Goal: Transaction & Acquisition: Purchase product/service

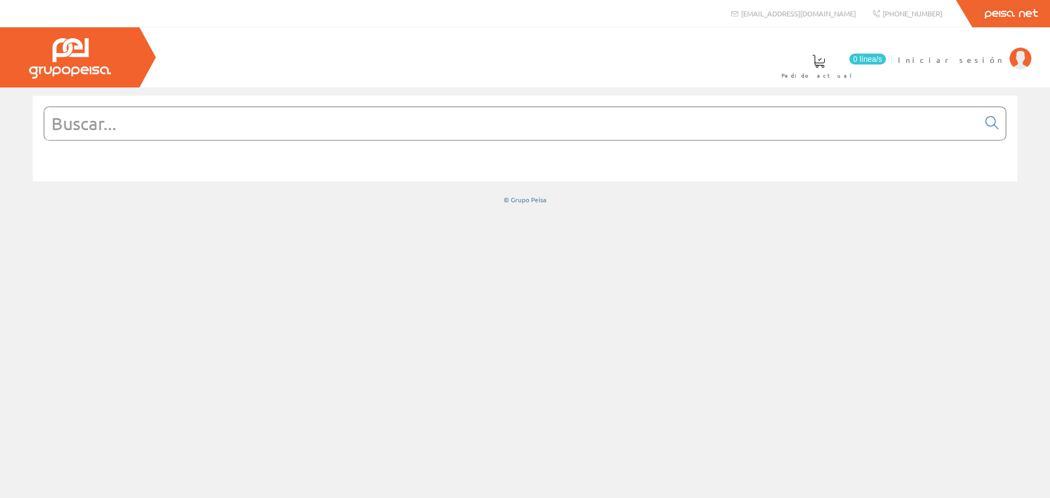
click at [127, 123] on input "text" at bounding box center [511, 123] width 935 height 33
paste input "1SBL297001R1300"
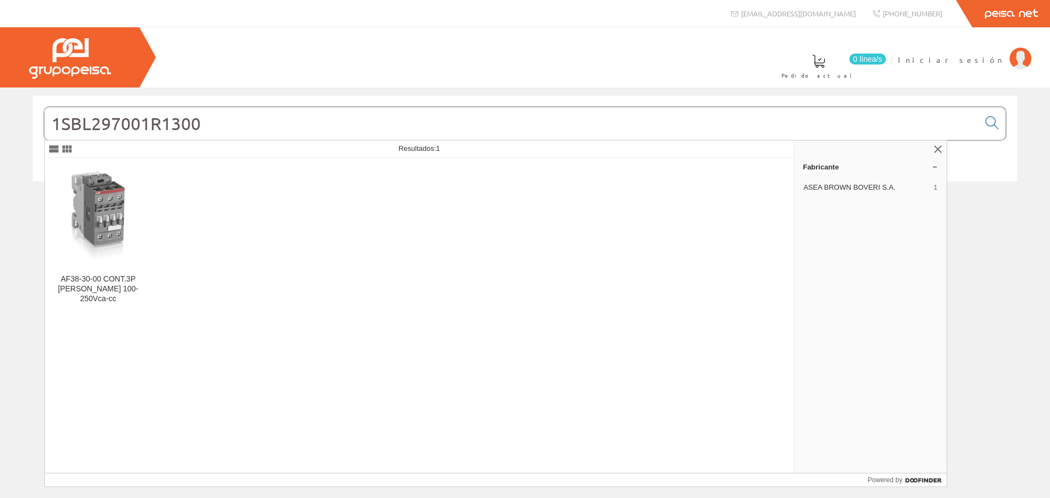
type input "1SBL297001R1300"
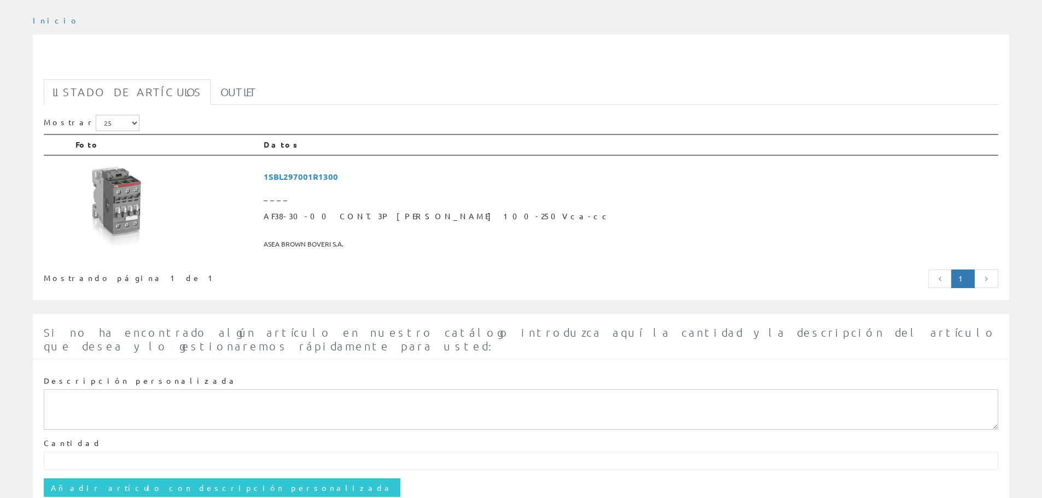
scroll to position [109, 0]
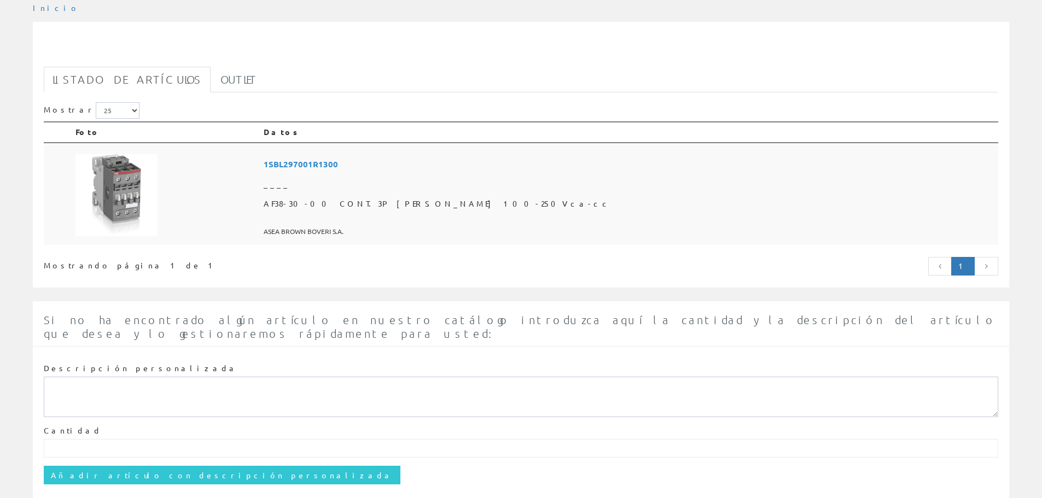
click at [463, 162] on span "1SBL297001R1300" at bounding box center [629, 164] width 730 height 20
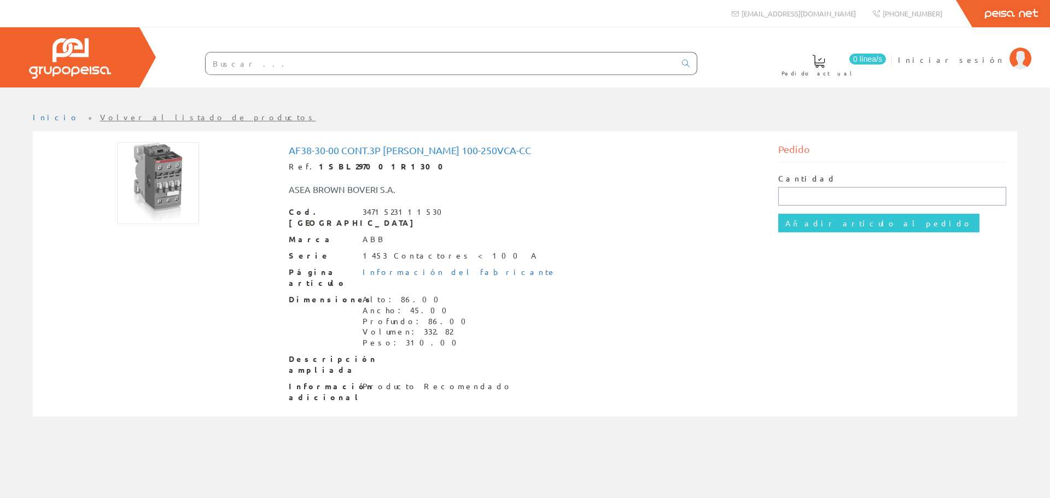
click at [792, 198] on input "text" at bounding box center [892, 196] width 229 height 19
type input "1"
click at [701, 253] on div "Cod. Barras 3471523111530 Marca ABB Serie 1453 Contactores < 100 A Página artíc…" at bounding box center [525, 305] width 473 height 197
click at [988, 59] on span "Iniciar sesión" at bounding box center [951, 59] width 106 height 11
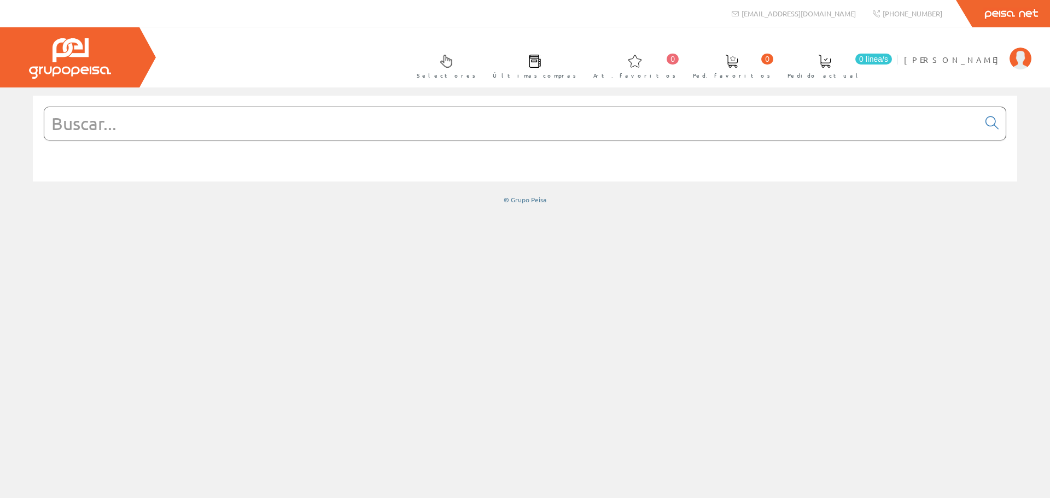
click at [154, 121] on input "text" at bounding box center [511, 123] width 935 height 33
paste input "1SBL297001R1300"
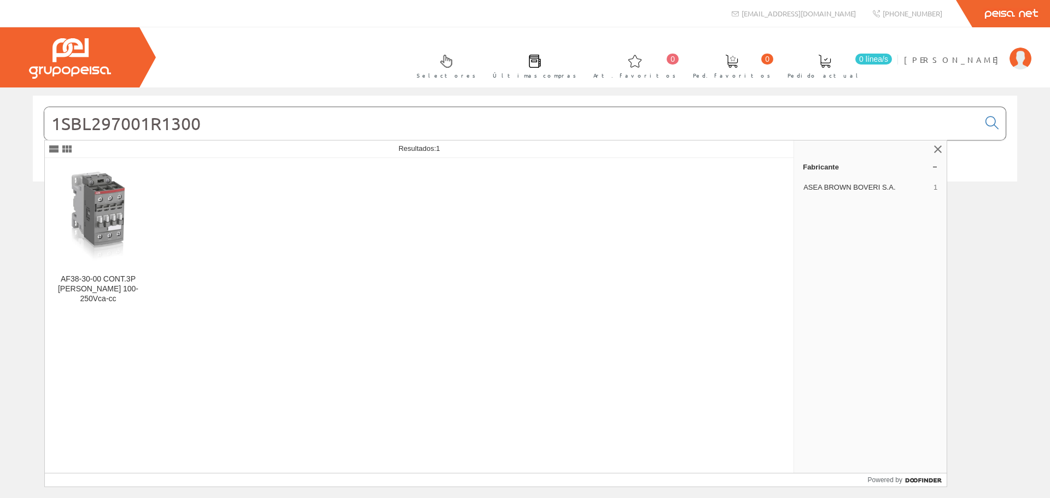
type input "1SBL297001R1300"
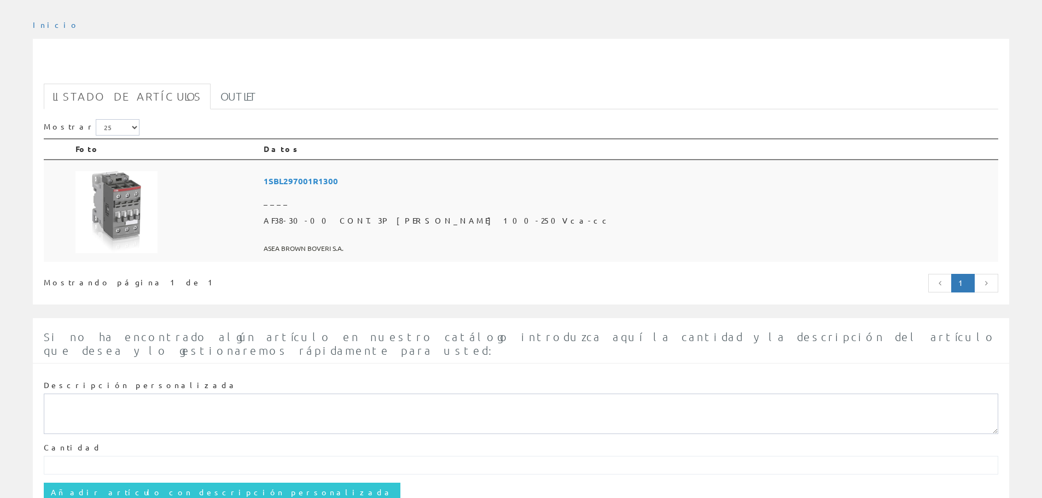
scroll to position [164, 0]
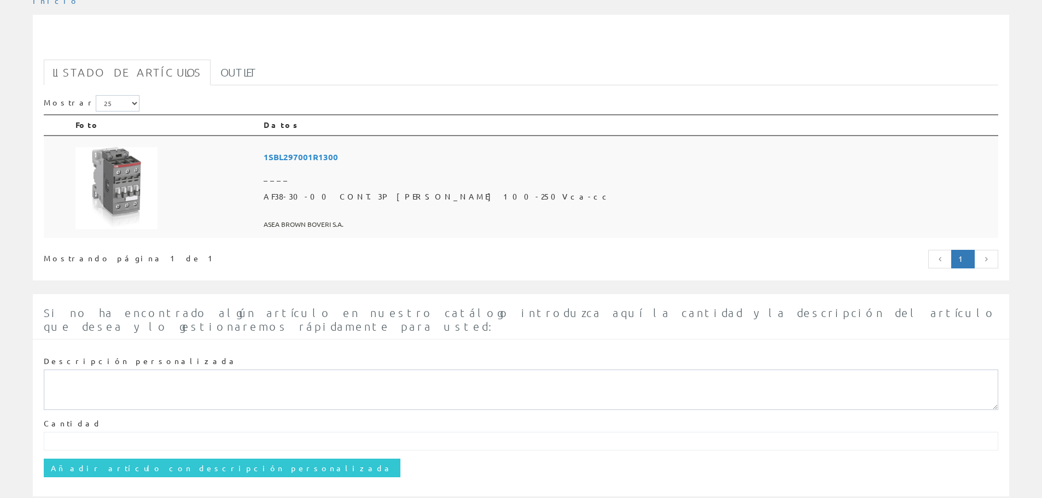
click at [112, 178] on img at bounding box center [116, 188] width 82 height 82
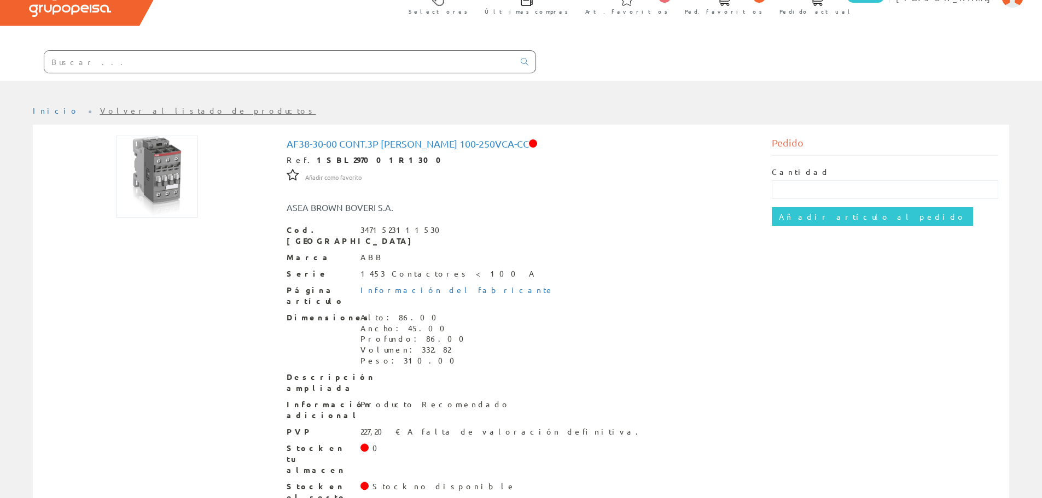
scroll to position [70, 0]
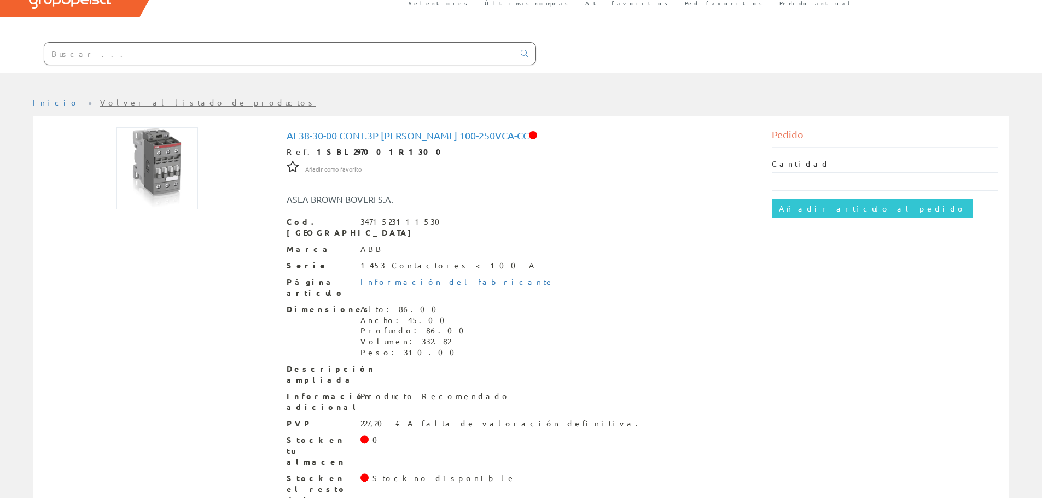
click at [88, 56] on input "text" at bounding box center [279, 54] width 470 height 22
paste input "1SBL367001R1300"
type input "1SBL367001R1300"
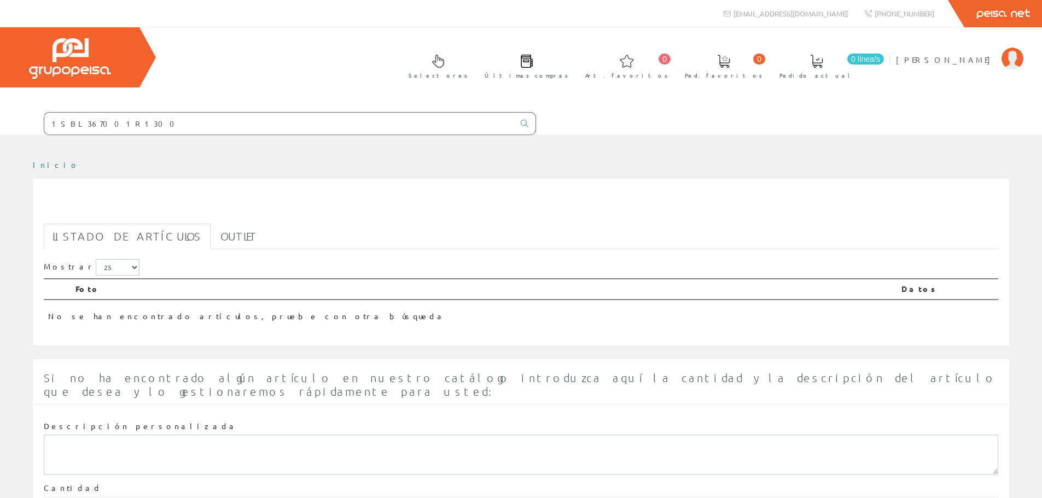
click at [147, 124] on input "1SBL367001R1300" at bounding box center [279, 124] width 470 height 22
click at [48, 123] on input "1SBL367001R1300" at bounding box center [279, 124] width 470 height 22
click at [111, 114] on input "1SBL367001R1300" at bounding box center [279, 124] width 470 height 22
click at [149, 121] on input "1SBL367001R1300" at bounding box center [279, 124] width 470 height 22
